Goal: Feedback & Contribution: Leave review/rating

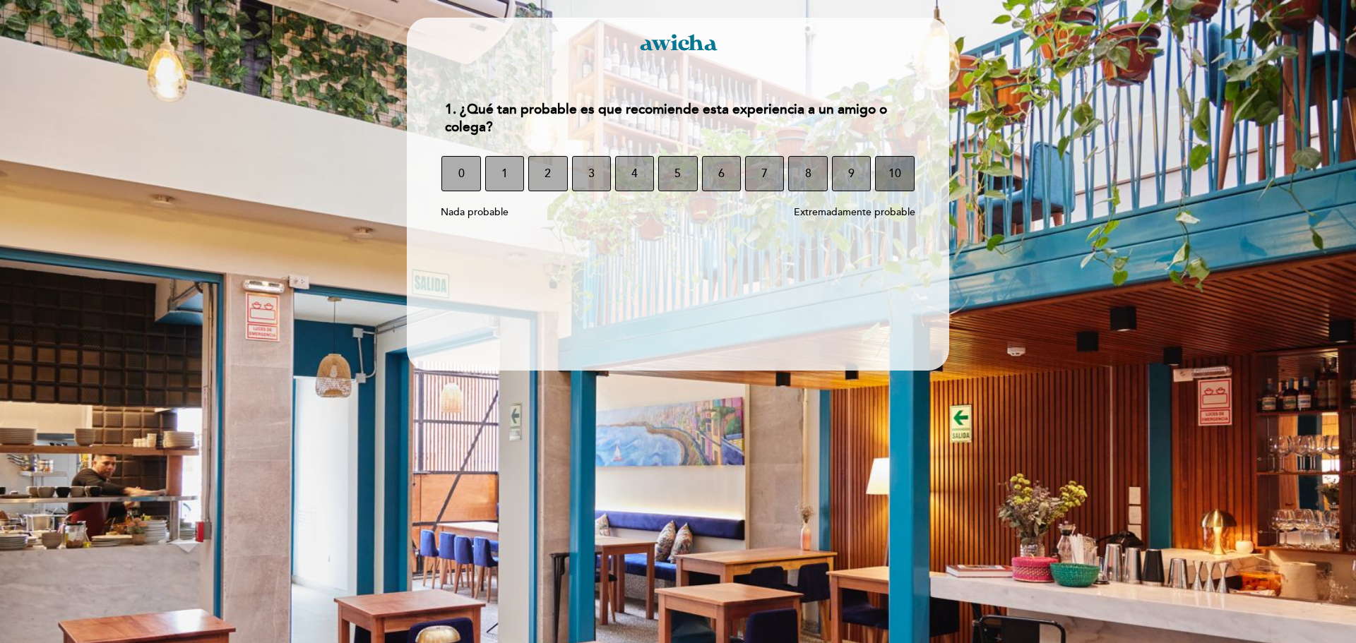
click at [879, 178] on button "10" at bounding box center [894, 173] width 39 height 35
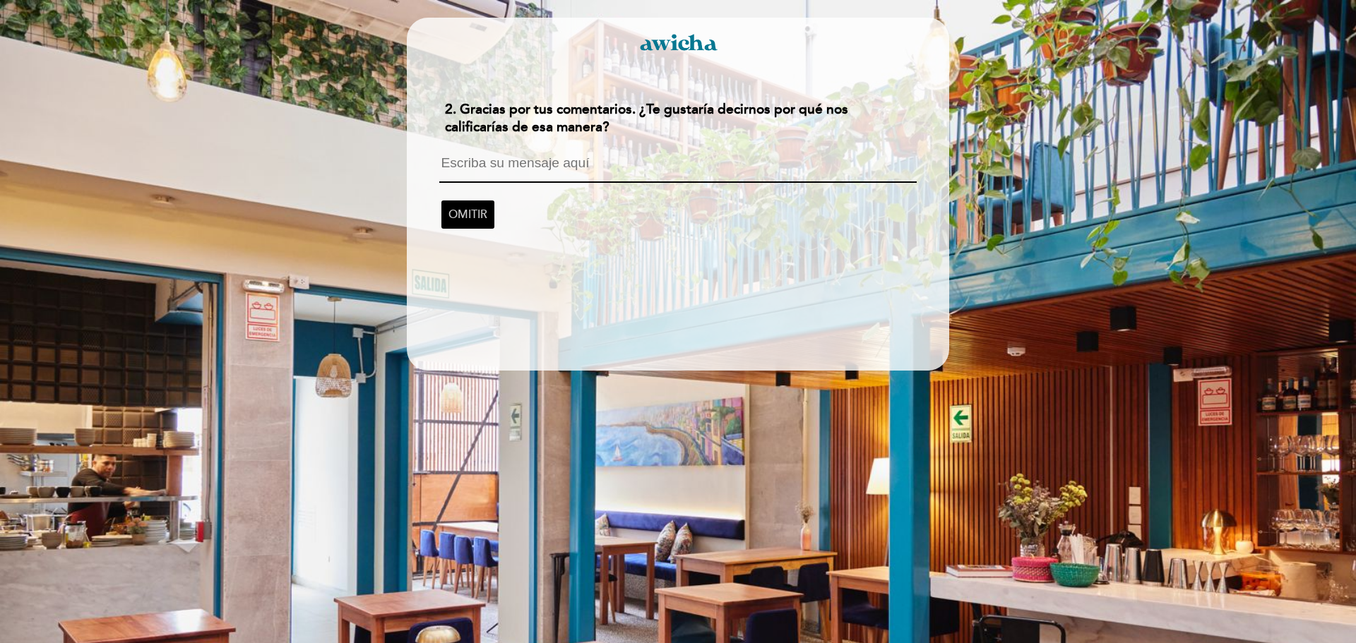
click at [604, 164] on textarea at bounding box center [677, 169] width 477 height 27
type textarea "La comida deliciosa, el ambiente bueno y la atención buena también."
click at [488, 223] on span "CONTINUAR" at bounding box center [481, 214] width 67 height 40
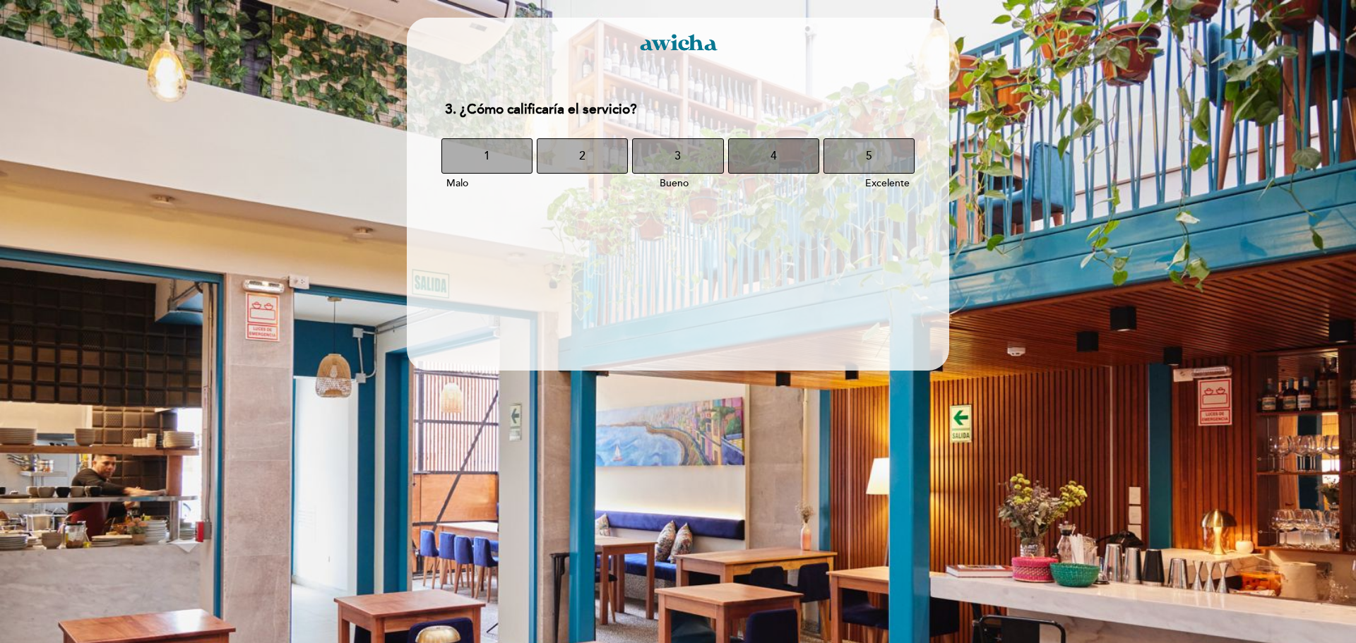
click at [792, 167] on button "4" at bounding box center [773, 155] width 91 height 35
click at [910, 148] on button "5" at bounding box center [869, 155] width 91 height 35
click at [860, 156] on button "5" at bounding box center [869, 155] width 91 height 35
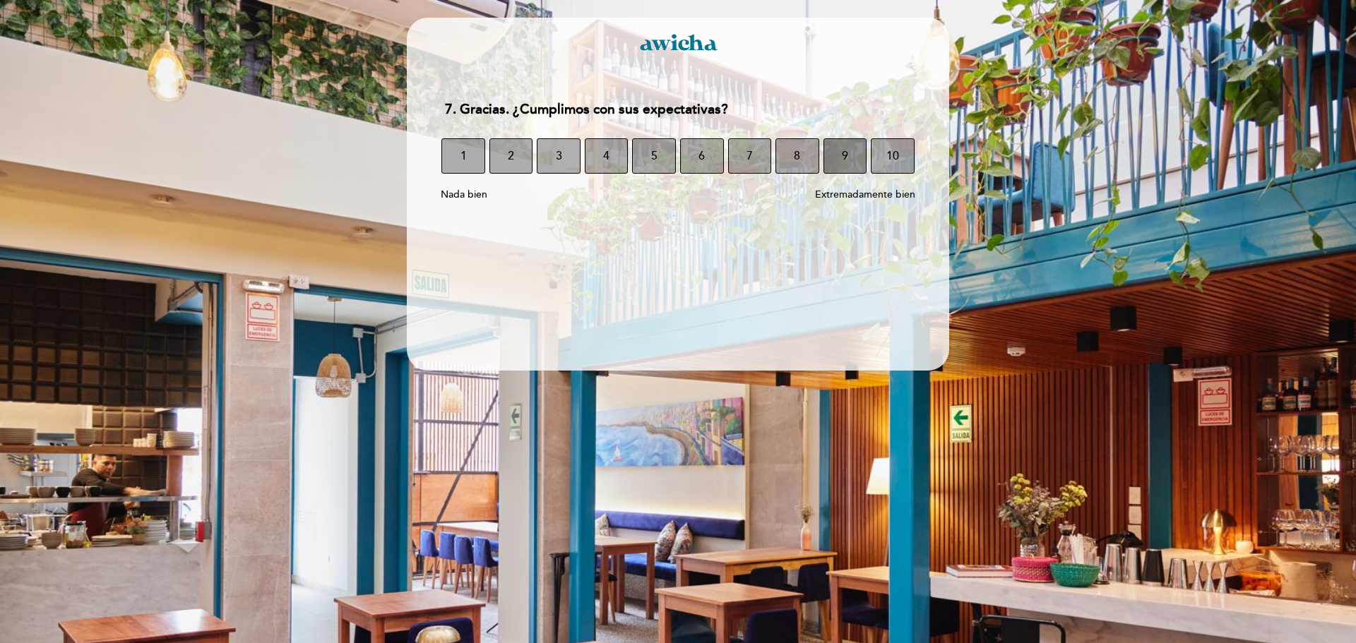
click at [842, 162] on span "9" at bounding box center [845, 156] width 6 height 40
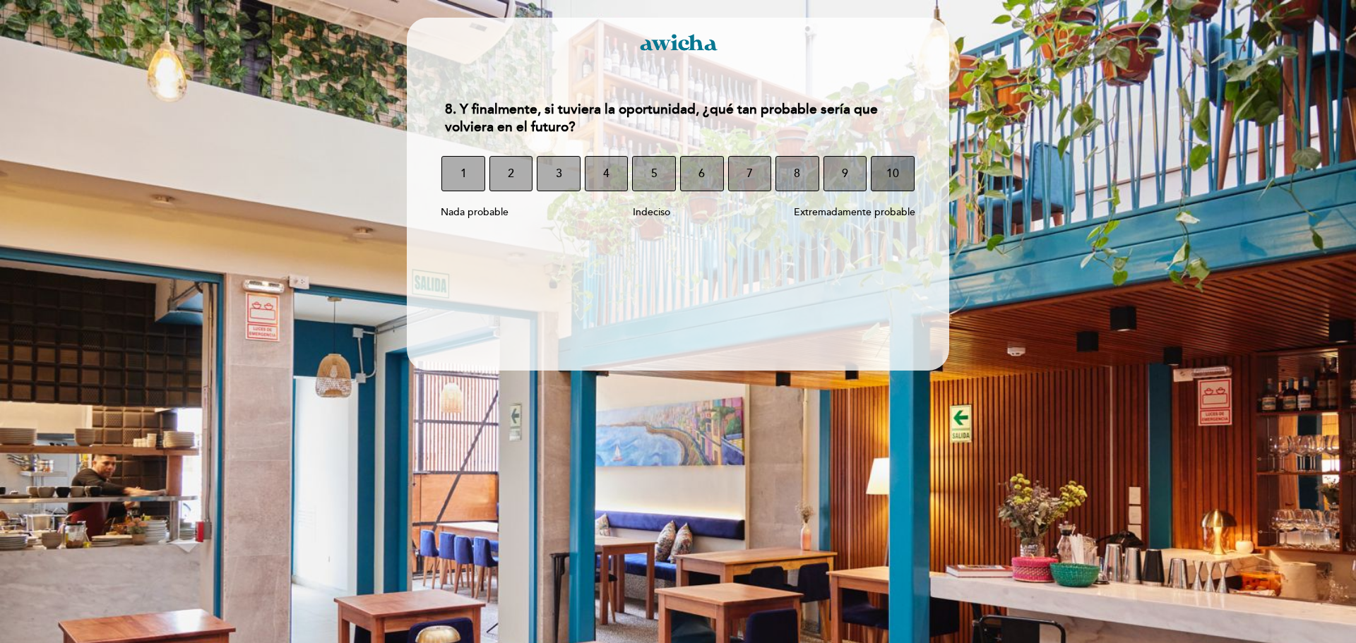
click at [874, 172] on button "10" at bounding box center [893, 173] width 44 height 35
select select "es"
